Goal: Go to known website: Go to known website

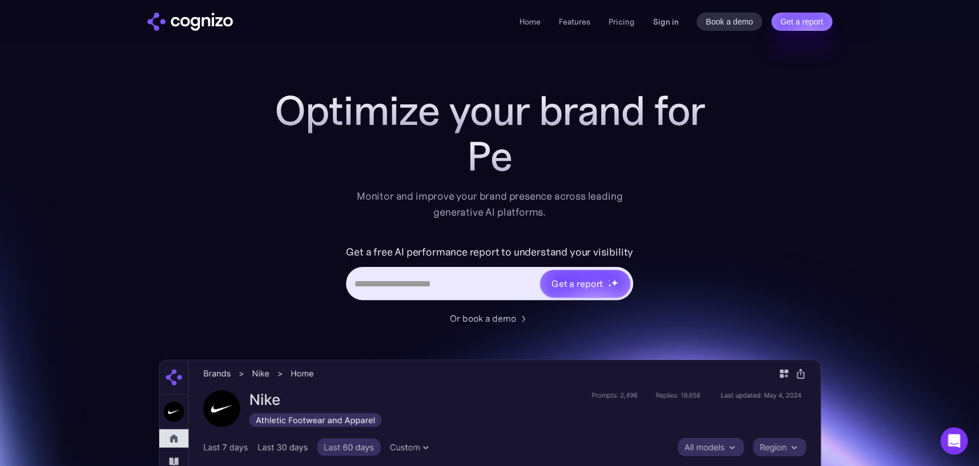
click at [661, 19] on link "Sign in" at bounding box center [665, 22] width 26 height 14
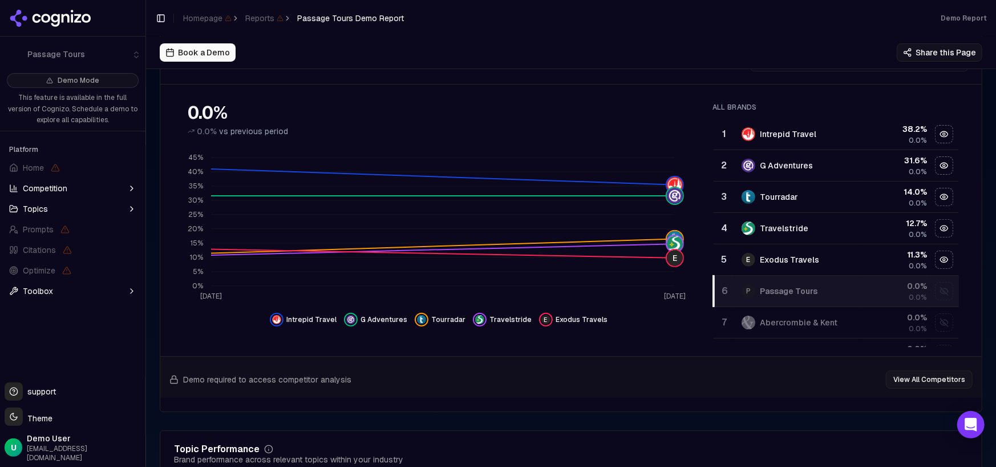
scroll to position [171, 0]
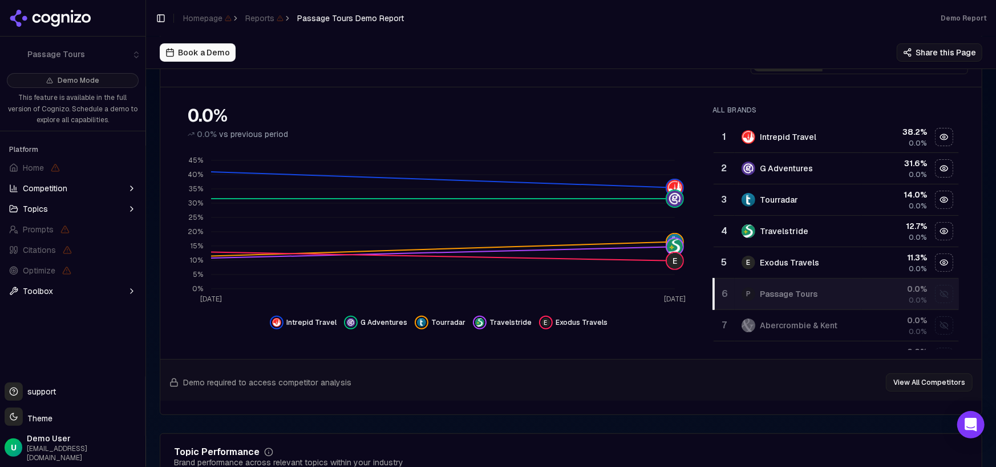
click at [748, 288] on div "P Passage Tours" at bounding box center [798, 294] width 113 height 14
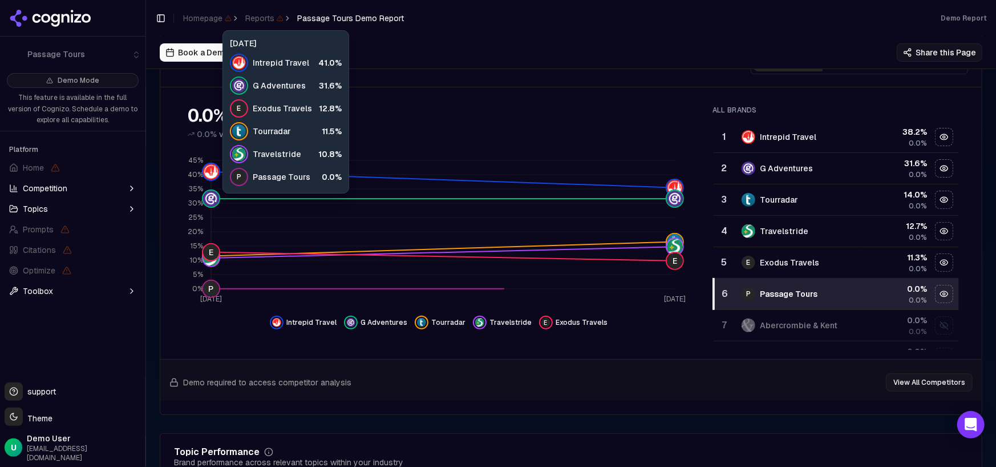
scroll to position [0, 0]
